Goal: Task Accomplishment & Management: Use online tool/utility

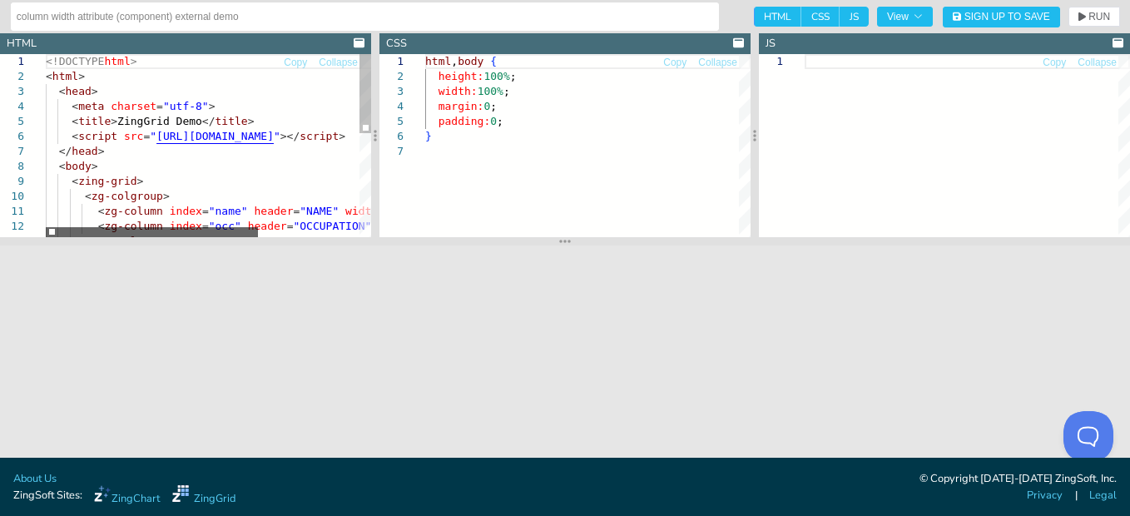
click at [98, 231] on div at bounding box center [152, 232] width 212 height 10
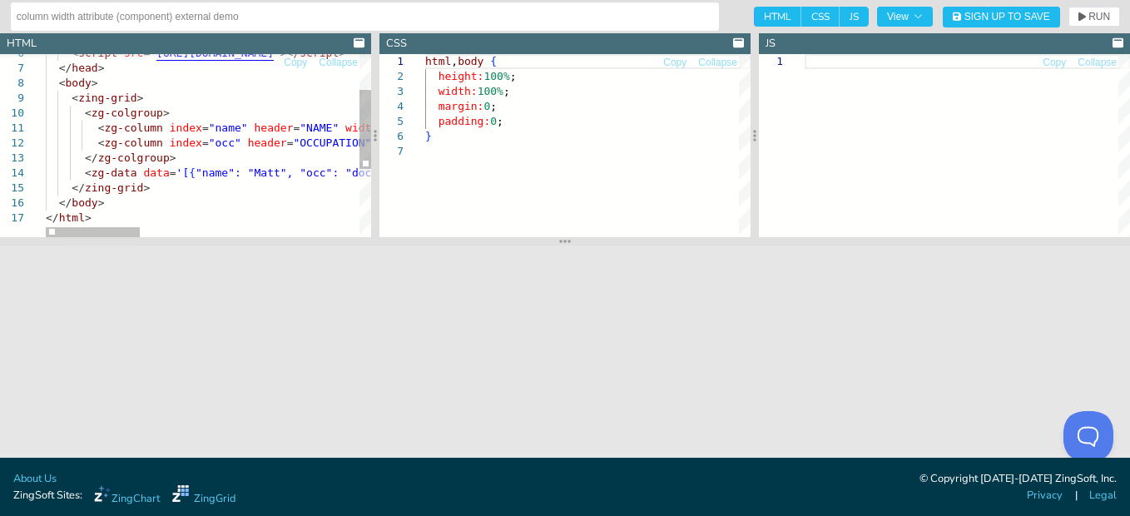
type textarea "<zg-column index="name" header="NAME" width="200px"></zg-column> <zg-column ind…"
drag, startPoint x: 115, startPoint y: 225, endPoint x: 143, endPoint y: 225, distance: 28.3
click at [143, 225] on div "< script src = " https://cdn.zinggrid.com/zinggrid.min.js " ></ script > </ hea…" at bounding box center [587, 182] width 1082 height 423
click at [89, 230] on div at bounding box center [93, 232] width 94 height 10
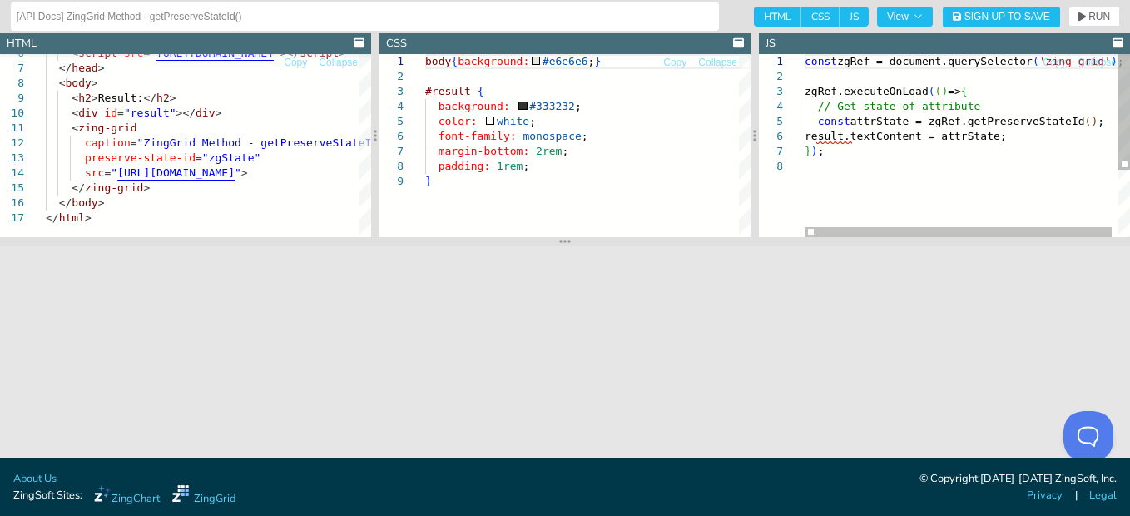
click at [1012, 121] on div "const zgRef = document.querySelector ( 'zing-grid' ) ; zgRef.executeOnLoad ( ( …" at bounding box center [970, 198] width 332 height 288
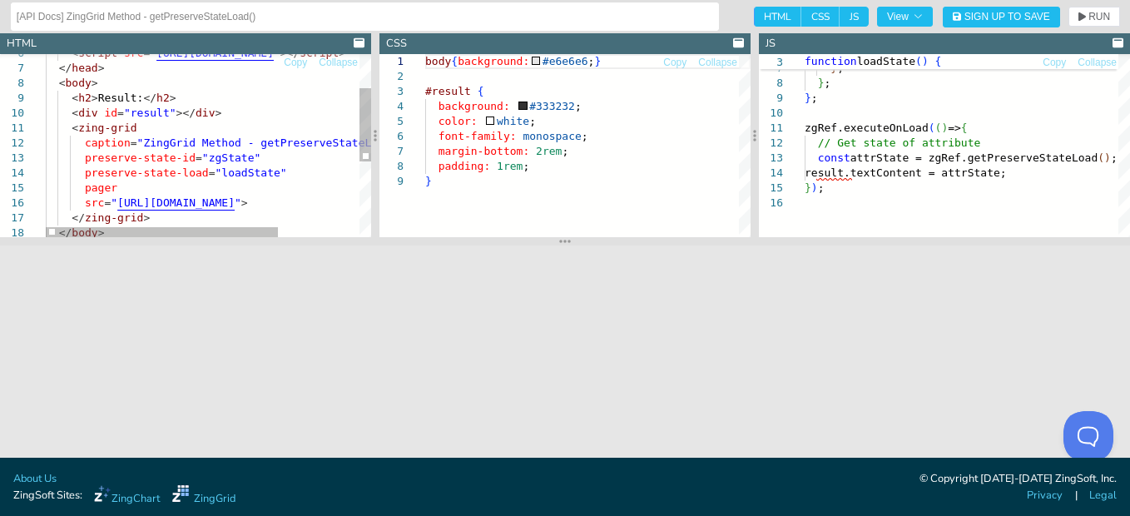
type textarea "<zing-grid caption="ZingGrid Method - getPreserveStateLoad()" preserve-state-id…"
click at [276, 160] on div "< script src = " [URL][DOMAIN_NAME] " ></ script > </ head > < body > < h2 > Re…" at bounding box center [265, 197] width 439 height 453
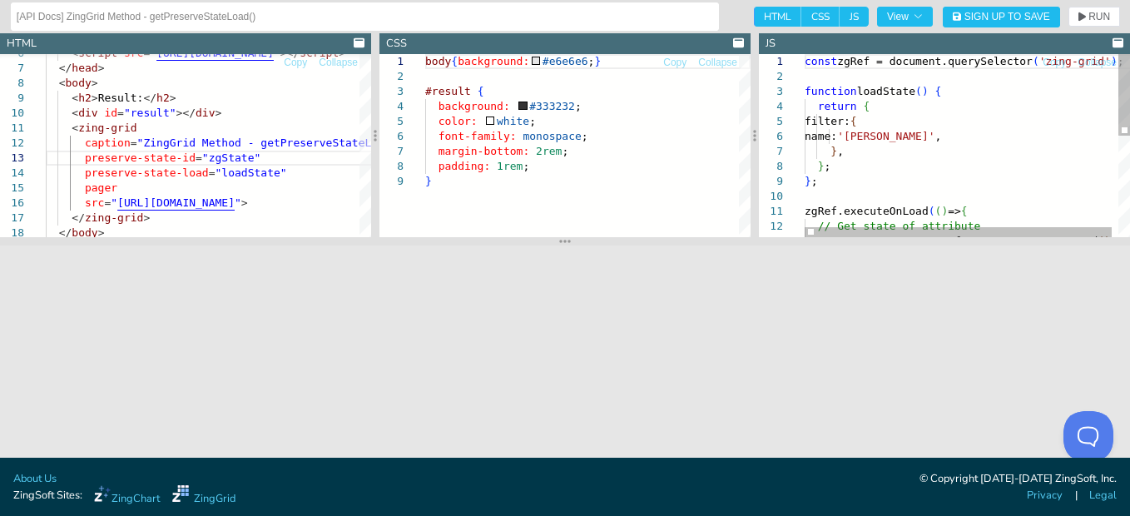
click at [897, 89] on div "} ; zgRef.executeOnLoad ( ( ) => { // Get state of attribute const attrState = …" at bounding box center [970, 258] width 332 height 408
click at [897, 88] on div "} ; zgRef.executeOnLoad ( ( ) => { // Get state of attribute const attrState = …" at bounding box center [970, 258] width 332 height 408
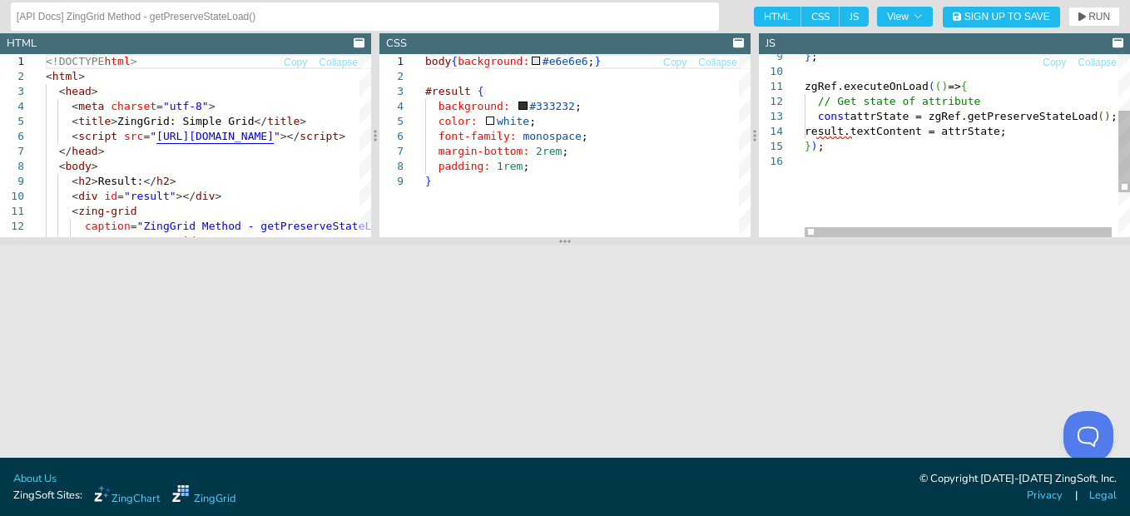
click at [1038, 118] on div "} ; zgRef.executeOnLoad ( ( ) => { // Get state of attribute const attrState = …" at bounding box center [970, 133] width 332 height 408
type textarea "zgRef.executeOnLoad(() => { // Get state of attribute const attrState = zgRef.g…"
click at [1040, 118] on div "} ; zgRef.executeOnLoad ( ( ) => { // Get state of attribute const attrState = …" at bounding box center [970, 133] width 332 height 408
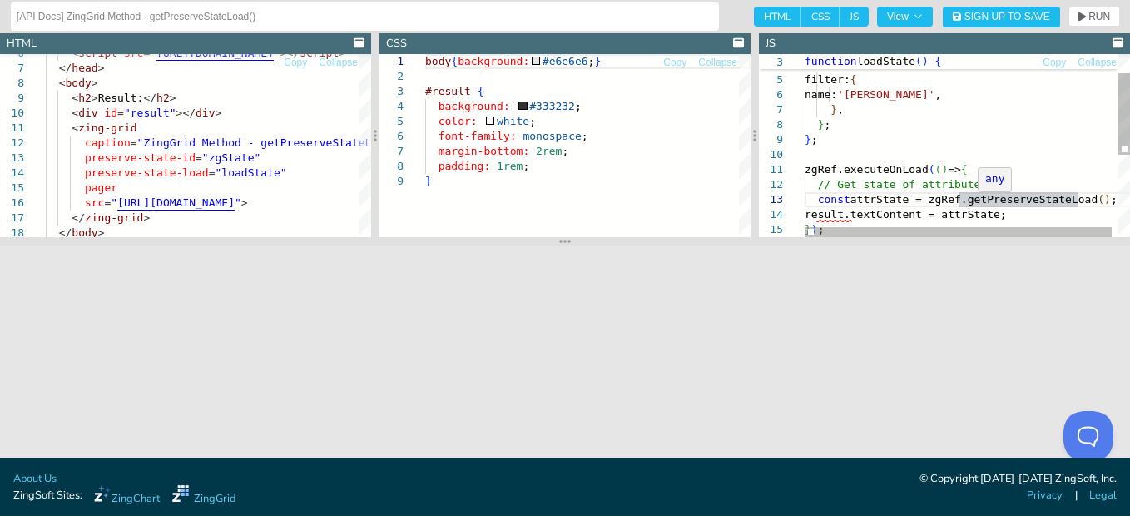
click at [1014, 203] on div "} ; zgRef.executeOnLoad ( ( ) => { // Get state of attribute const attrState = …" at bounding box center [970, 216] width 332 height 408
click at [1007, 196] on div "} ; zgRef.executeOnLoad ( ( ) => { // Get state of attribute const attrState = …" at bounding box center [970, 216] width 332 height 408
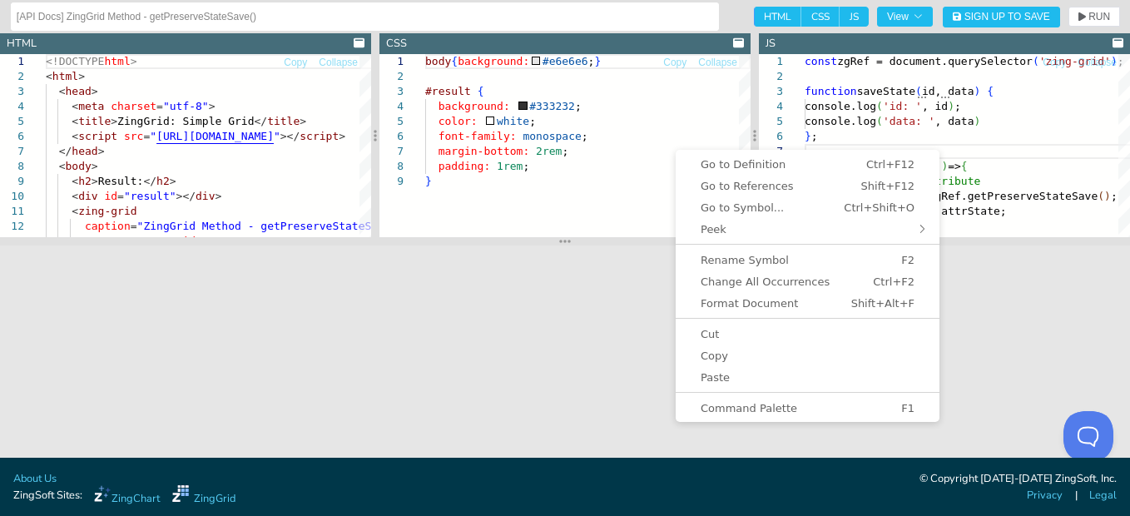
drag, startPoint x: 713, startPoint y: 3, endPoint x: 720, endPoint y: 13, distance: 12.5
